Goal: Contribute content

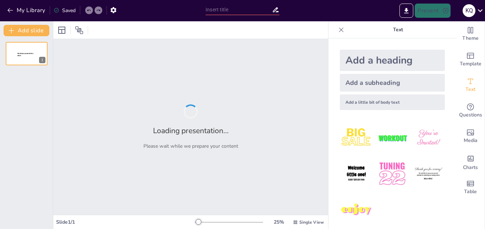
type input "Las Barreras Defensivas del Cuerpo Humano"
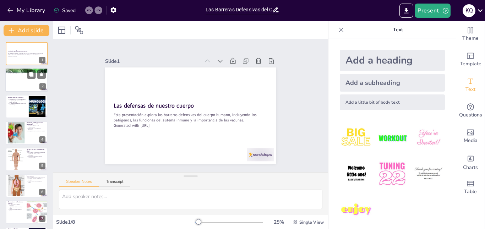
click at [25, 86] on div at bounding box center [26, 80] width 43 height 24
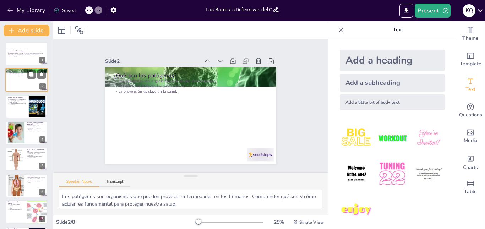
type textarea "Los patógenos son organismos que pueden provocar enfermedades en los humanos. C…"
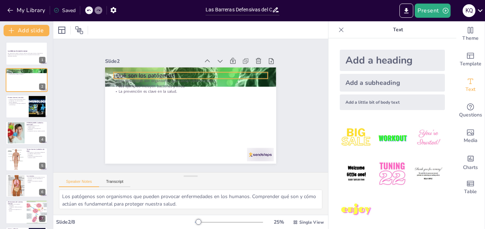
click at [147, 75] on p "¿Qué son los patógenos?" at bounding box center [175, 80] width 137 height 84
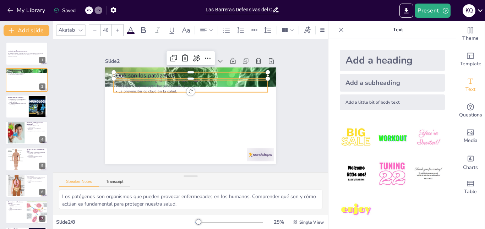
click at [157, 88] on p "La prevención es clave en la salud." at bounding box center [183, 94] width 128 height 95
type input "32"
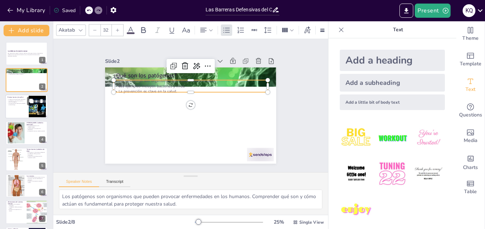
click at [13, 104] on p "Los jugos gástricos destruyen patógenos en el estómago." at bounding box center [16, 104] width 19 height 2
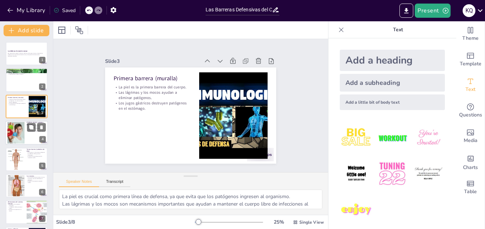
click at [20, 135] on div at bounding box center [15, 133] width 41 height 22
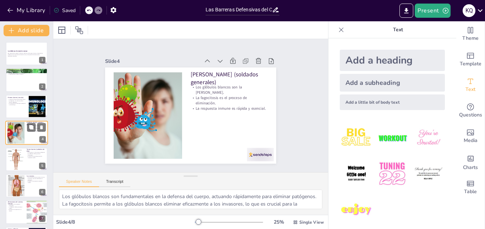
scroll to position [0, 0]
click at [18, 163] on div at bounding box center [15, 159] width 19 height 22
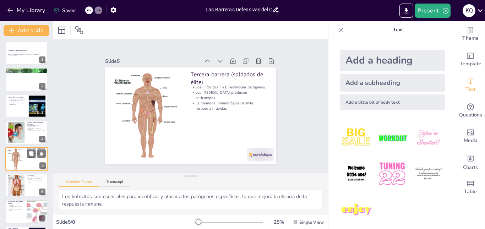
scroll to position [27, 0]
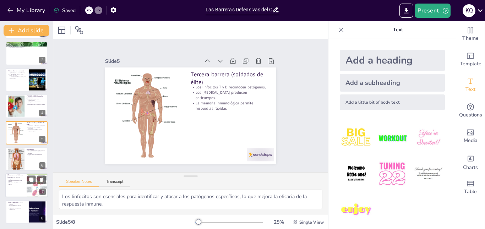
click at [21, 189] on div at bounding box center [26, 186] width 43 height 24
type textarea "Las alergias son un ejemplo de cómo el sistema inmune puede reaccionar de maner…"
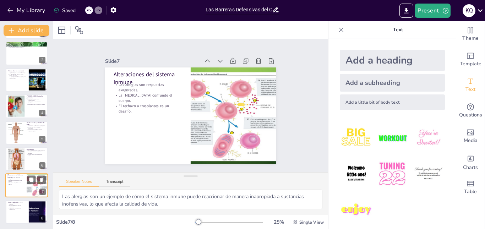
scroll to position [27, 0]
